Goal: Find specific fact

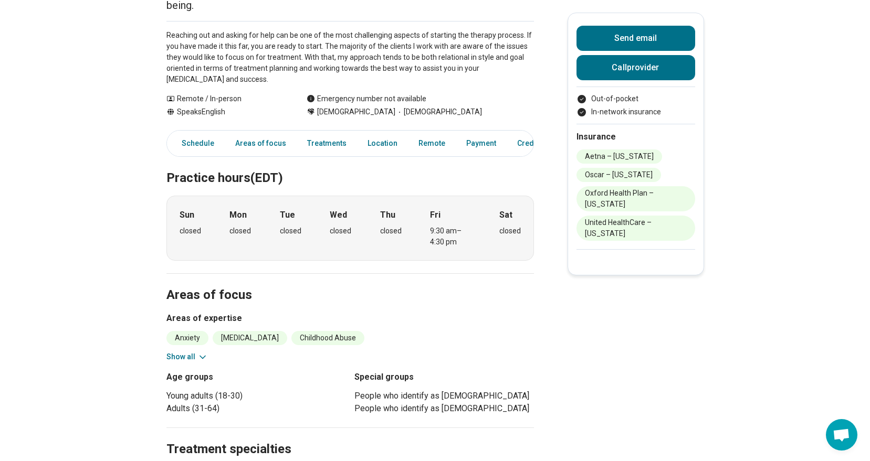
scroll to position [210, 0]
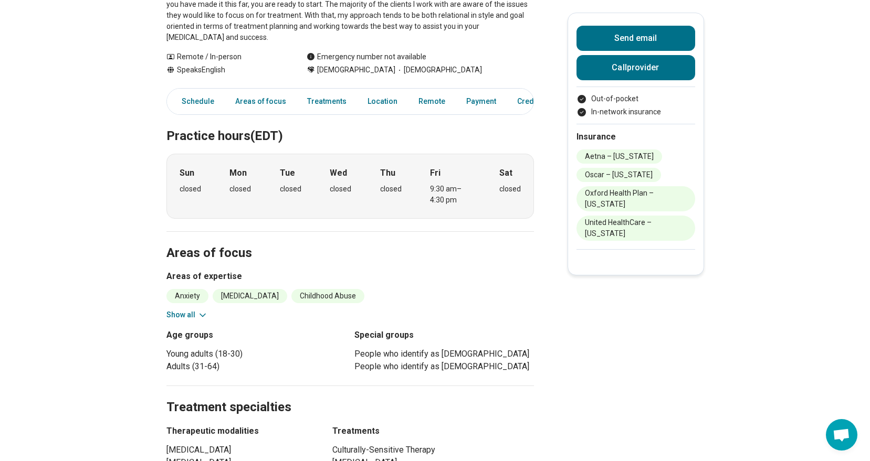
click at [208, 310] on icon at bounding box center [202, 315] width 10 height 10
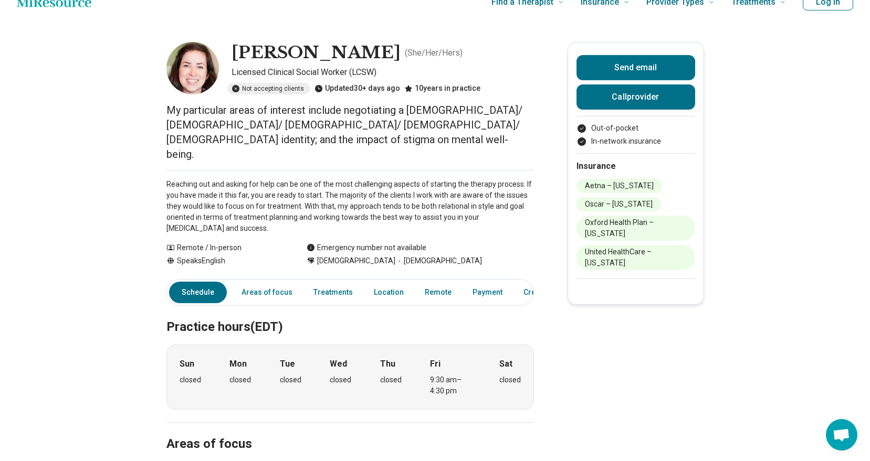
scroll to position [0, 0]
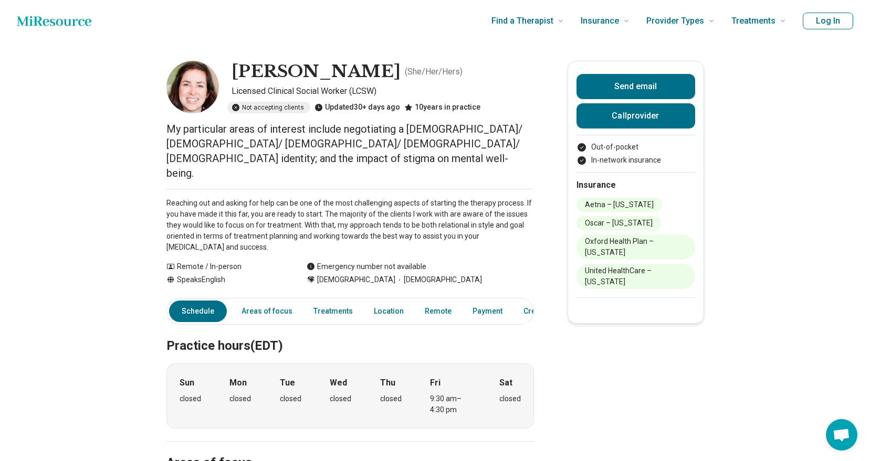
click at [177, 131] on p "My particular areas of interest include negotiating a [DEMOGRAPHIC_DATA]/ [DEMO…" at bounding box center [349, 151] width 367 height 59
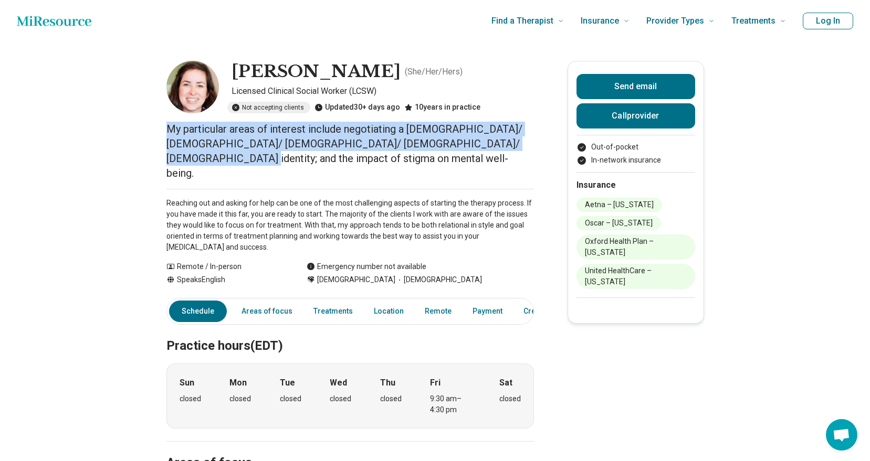
drag, startPoint x: 163, startPoint y: 128, endPoint x: 519, endPoint y: 146, distance: 356.8
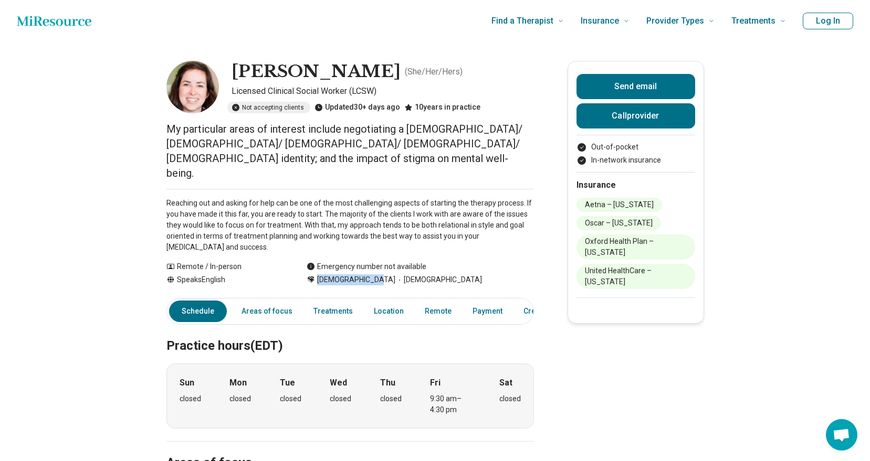
drag, startPoint x: 321, startPoint y: 251, endPoint x: 380, endPoint y: 251, distance: 58.8
click at [380, 274] on span "[DEMOGRAPHIC_DATA]" at bounding box center [356, 279] width 78 height 11
copy span "[DEMOGRAPHIC_DATA]"
click at [407, 274] on div "[DEMOGRAPHIC_DATA] [DEMOGRAPHIC_DATA]" at bounding box center [420, 279] width 227 height 11
copy span "[DEMOGRAPHIC_DATA]"
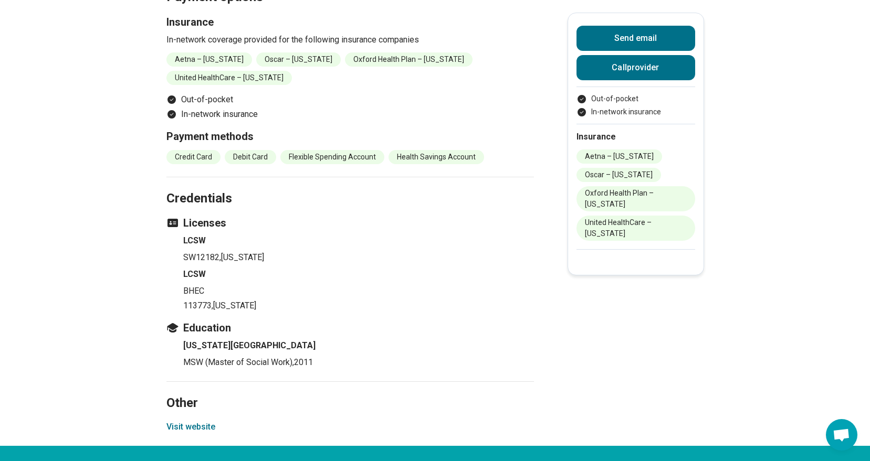
scroll to position [997, 0]
